Goal: Task Accomplishment & Management: Use online tool/utility

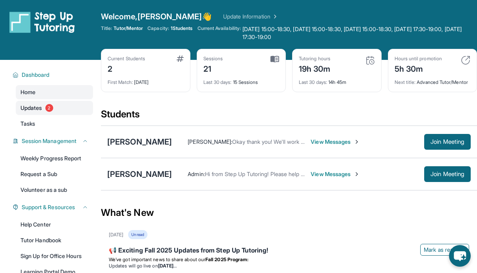
click at [40, 103] on link "Updates 2" at bounding box center [54, 108] width 77 height 14
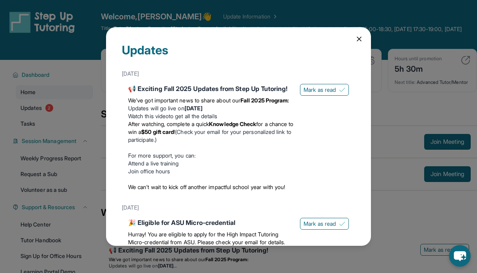
click at [355, 39] on icon at bounding box center [359, 39] width 8 height 8
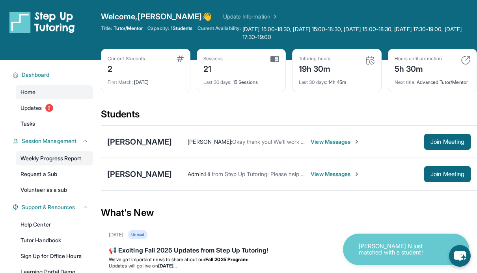
click at [78, 157] on link "Weekly Progress Report" at bounding box center [54, 158] width 77 height 14
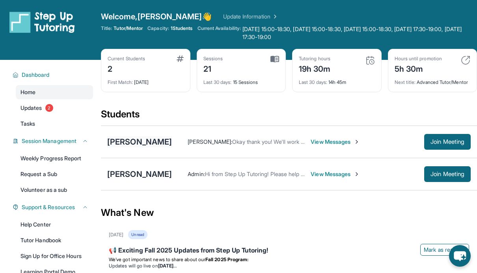
click at [151, 147] on div "[PERSON_NAME]" at bounding box center [139, 141] width 65 height 11
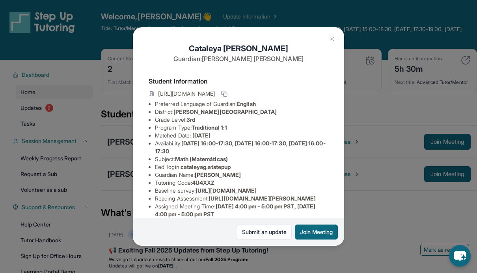
click at [326, 40] on button at bounding box center [332, 39] width 16 height 16
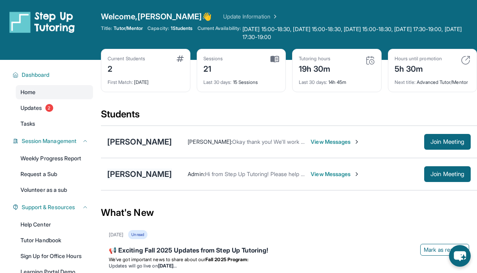
click at [133, 179] on div "[PERSON_NAME]" at bounding box center [139, 174] width 65 height 11
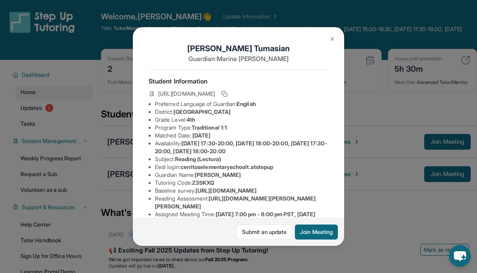
click at [335, 35] on button at bounding box center [332, 39] width 16 height 16
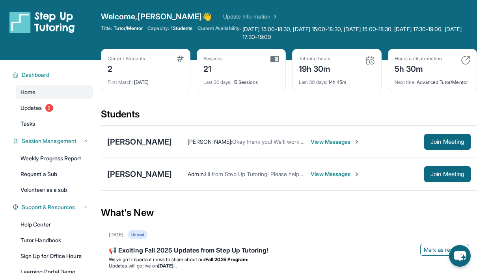
click at [120, 102] on div "Current Students 2 First Match : [DATE] Sessions 21 Last 30 days : 15 Sessions …" at bounding box center [289, 78] width 376 height 59
click at [117, 220] on div "What's New" at bounding box center [289, 212] width 376 height 35
click at [47, 175] on link "Request a Sub" at bounding box center [54, 174] width 77 height 14
